Goal: Task Accomplishment & Management: Manage account settings

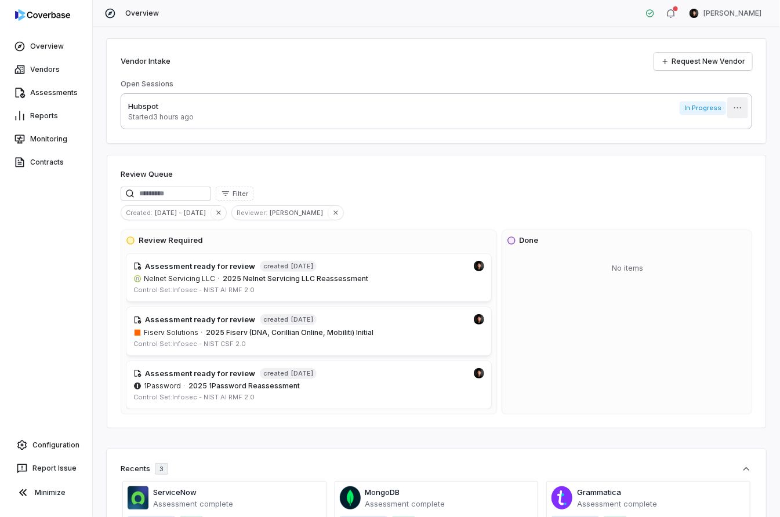
click at [732, 104] on html "Overview Vendors Assessments Reports Monitoring Contracts Configuration Report …" at bounding box center [390, 258] width 780 height 517
click at [718, 130] on div "Delete" at bounding box center [732, 134] width 74 height 19
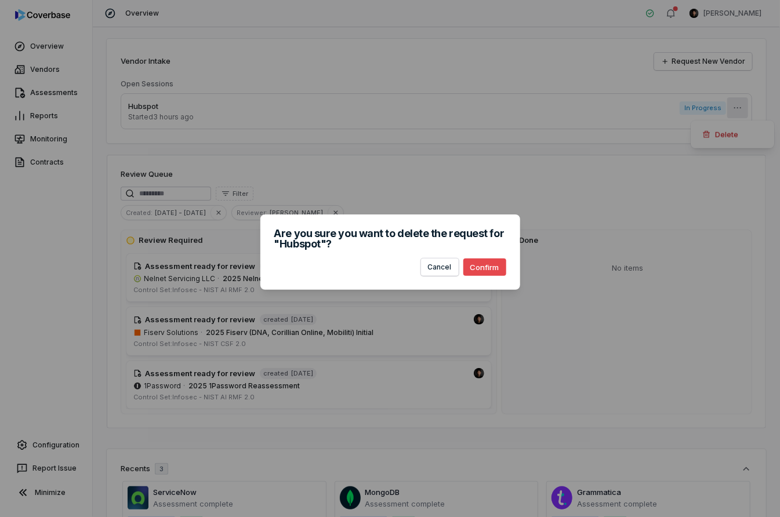
click at [481, 267] on button "Confirm" at bounding box center [484, 267] width 43 height 17
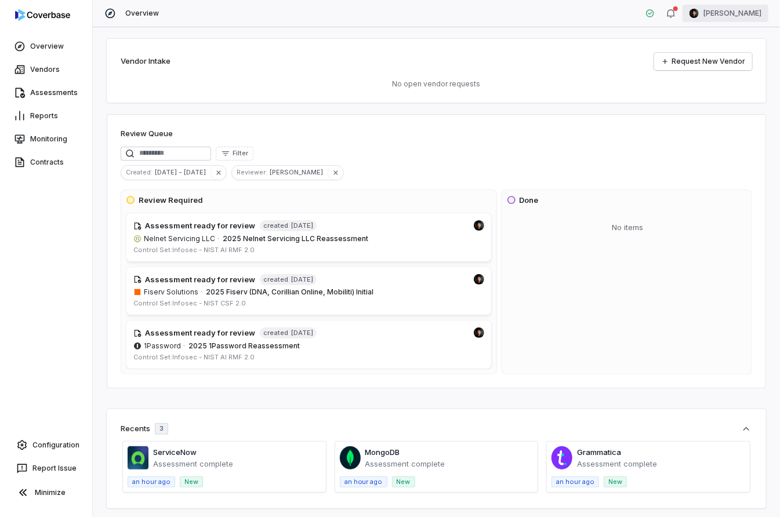
click at [733, 13] on html "Overview Vendors Assessments Reports Monitoring Contracts Configuration Report …" at bounding box center [390, 258] width 780 height 517
click at [707, 101] on div "Log out" at bounding box center [719, 106] width 89 height 19
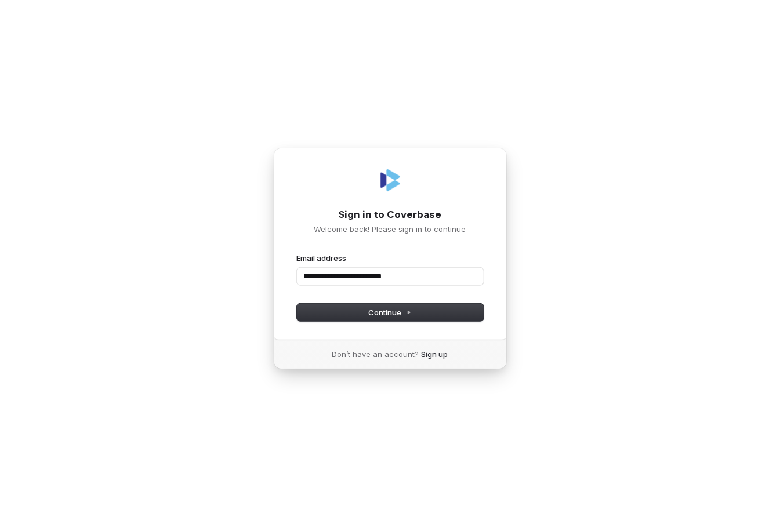
type input "**********"
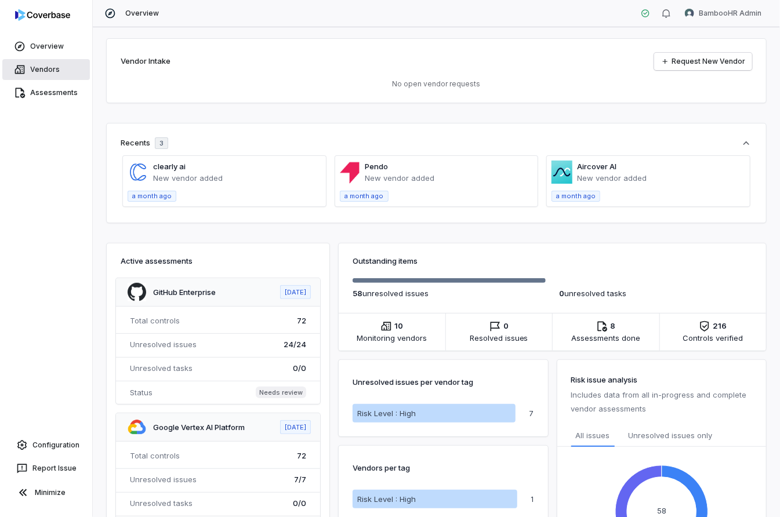
click at [48, 64] on link "Vendors" at bounding box center [46, 69] width 88 height 21
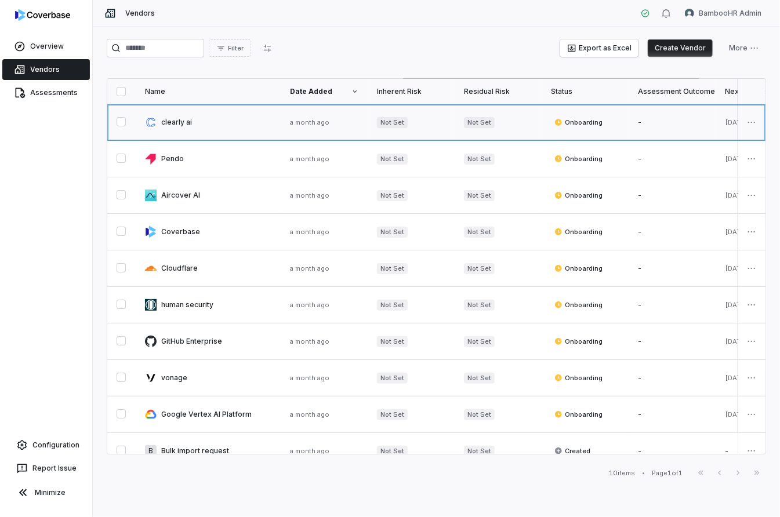
click at [236, 126] on link at bounding box center [208, 122] width 145 height 36
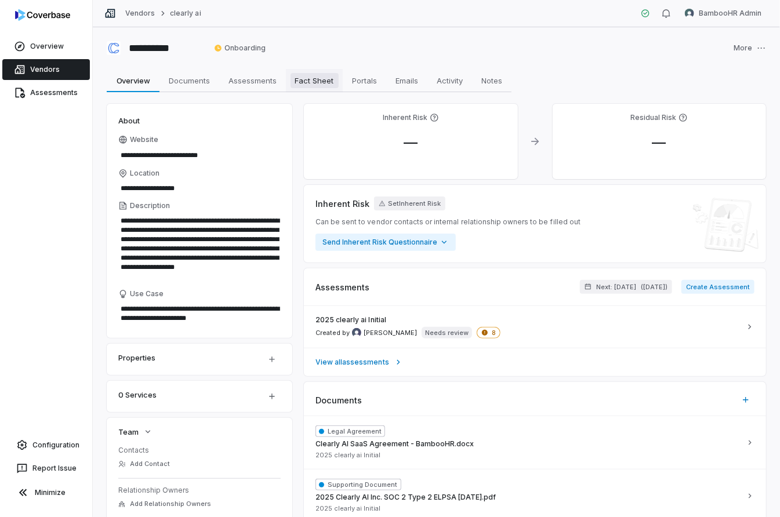
click at [304, 78] on span "Fact Sheet" at bounding box center [314, 80] width 48 height 15
type textarea "*"
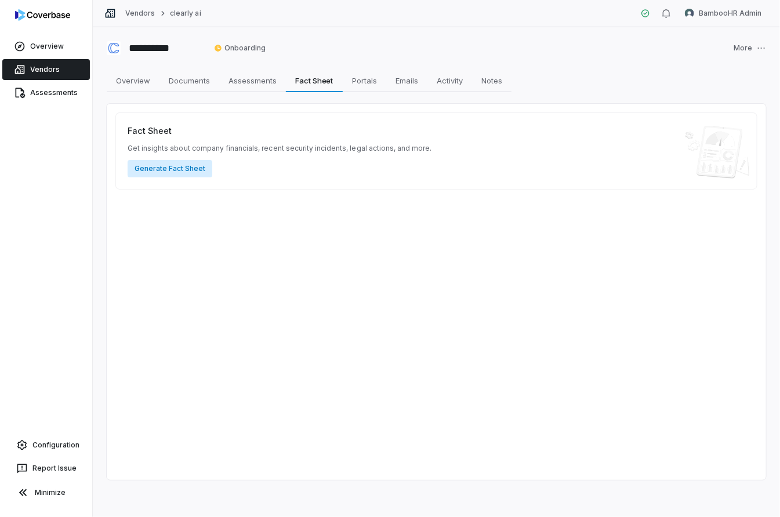
click at [187, 167] on button "Generate Fact Sheet" at bounding box center [170, 168] width 85 height 17
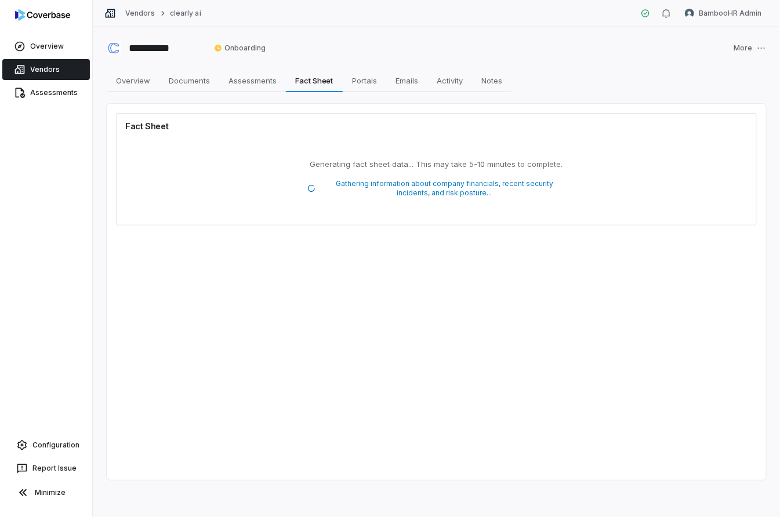
click at [64, 72] on link "Vendors" at bounding box center [46, 69] width 88 height 21
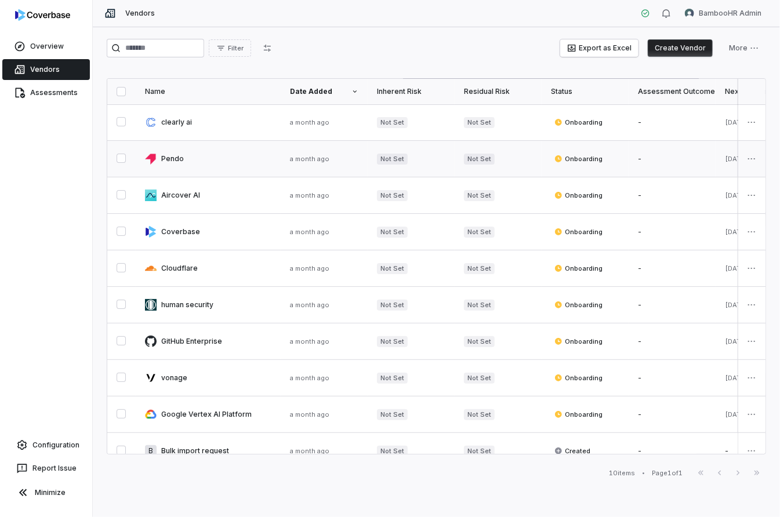
click at [229, 168] on link at bounding box center [208, 159] width 145 height 36
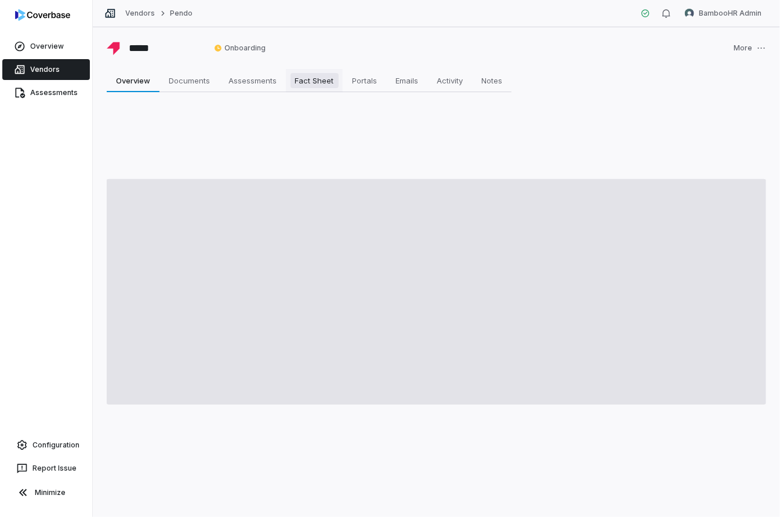
click at [307, 79] on span "Fact Sheet" at bounding box center [314, 80] width 48 height 15
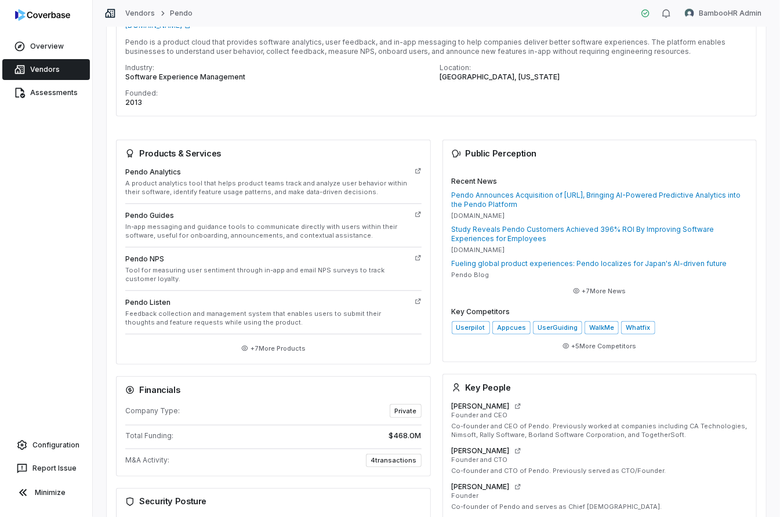
scroll to position [357, 0]
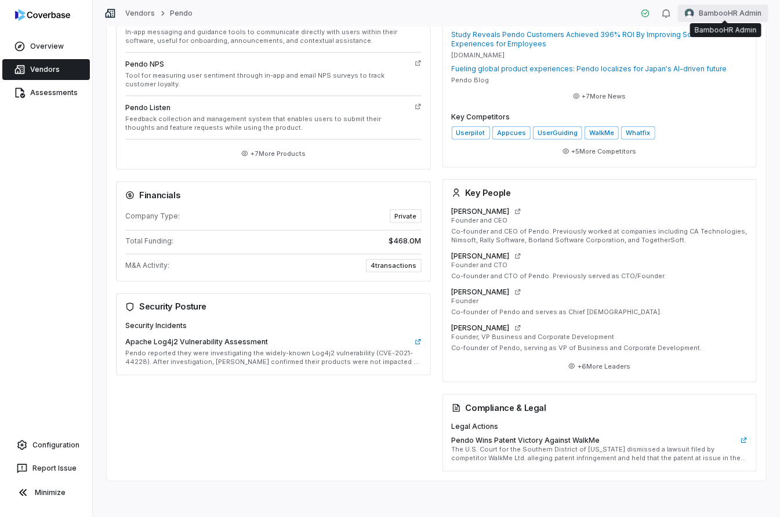
click at [736, 15] on html "Overview Vendors Assessments Configuration Report Issue Minimize Vendors Pendo …" at bounding box center [390, 258] width 780 height 517
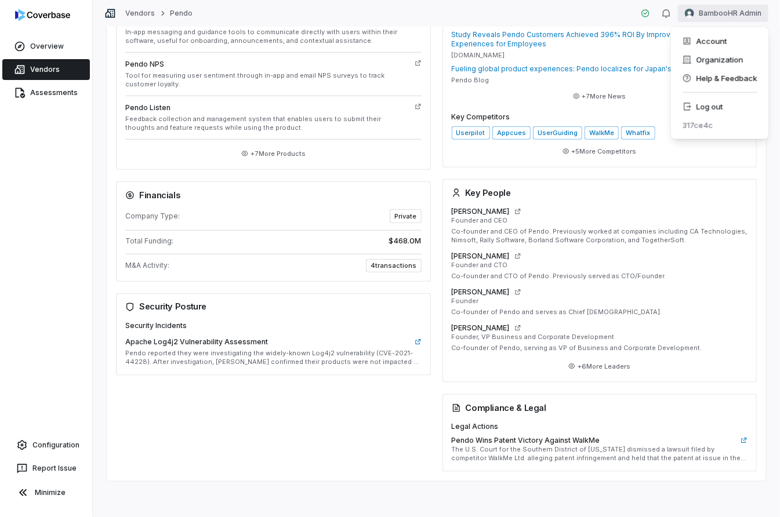
click at [717, 103] on div "Log out" at bounding box center [719, 106] width 89 height 19
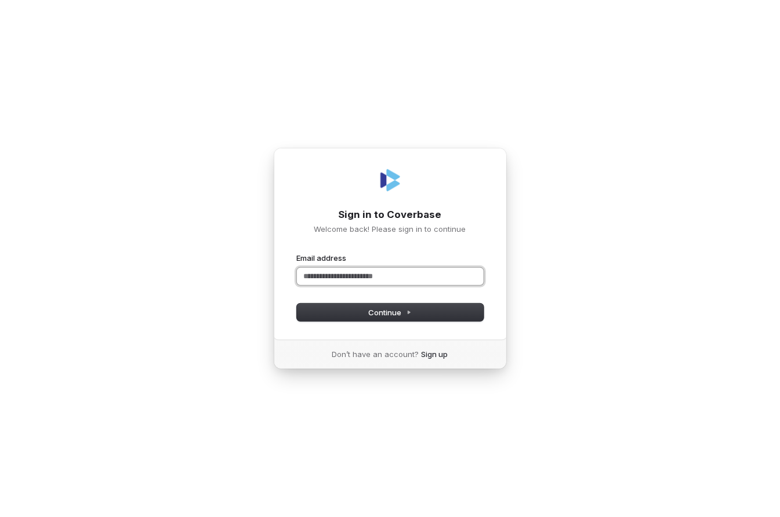
click at [346, 278] on input "Email address" at bounding box center [390, 276] width 187 height 17
type input "**********"
